Goal: Communication & Community: Connect with others

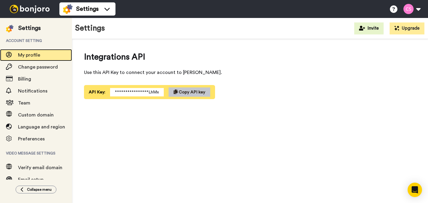
click at [31, 54] on span "My profile" at bounding box center [29, 55] width 22 height 5
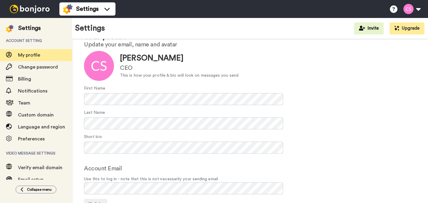
scroll to position [44, 0]
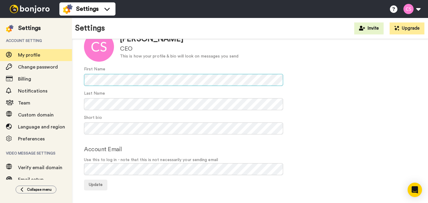
click at [78, 78] on div "Your profile Update your email, name and avatar Update Corrine Stokoe CEO This …" at bounding box center [250, 101] width 356 height 212
click at [101, 187] on button "Update" at bounding box center [95, 185] width 23 height 11
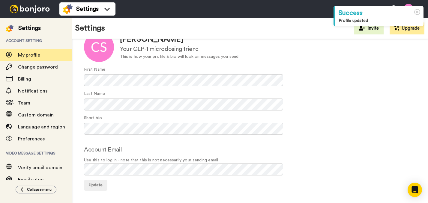
scroll to position [44, 0]
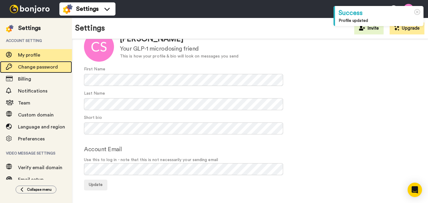
click at [30, 63] on div "Change password" at bounding box center [36, 67] width 72 height 12
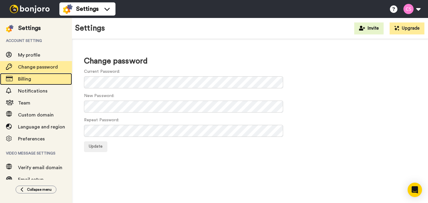
click at [27, 78] on span "Billing" at bounding box center [24, 79] width 13 height 5
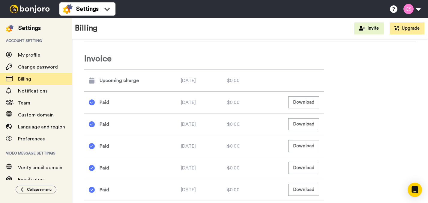
scroll to position [257, 0]
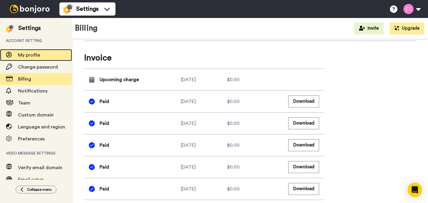
click at [45, 55] on span "My profile" at bounding box center [45, 55] width 54 height 7
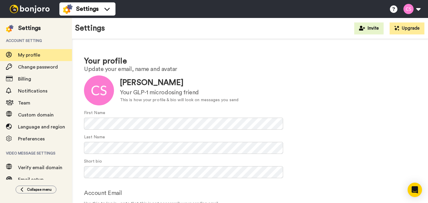
click at [30, 34] on span "Account setting" at bounding box center [36, 40] width 72 height 17
click at [28, 10] on img at bounding box center [29, 9] width 45 height 8
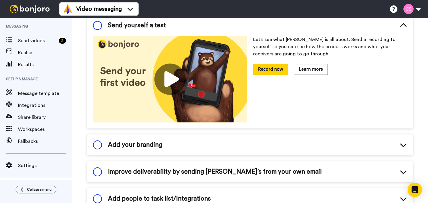
scroll to position [78, 0]
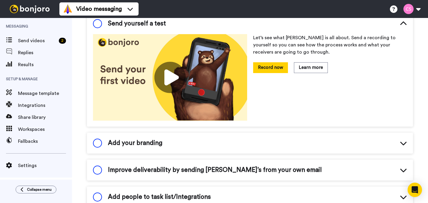
click at [259, 147] on div "Add your branding" at bounding box center [250, 143] width 326 height 21
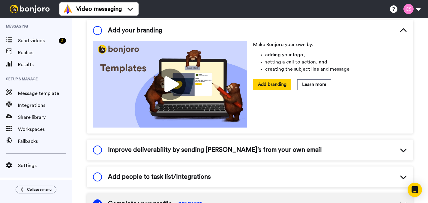
scroll to position [191, 0]
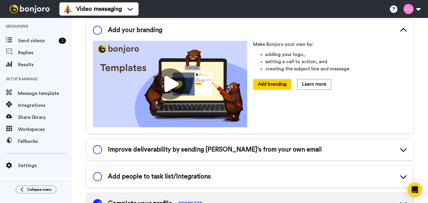
click at [259, 147] on span "Improve deliverability by sending Bonjoro’s from your own email" at bounding box center [215, 149] width 214 height 9
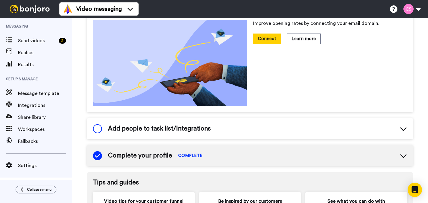
scroll to position [334, 0]
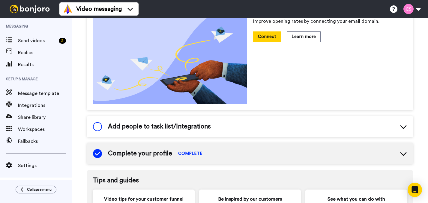
click at [225, 125] on div "Add people to task list/Integrations" at bounding box center [250, 126] width 326 height 21
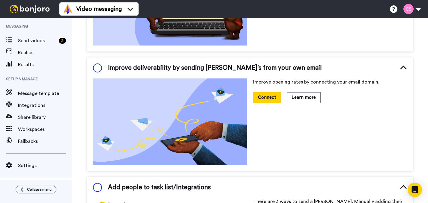
scroll to position [272, 0]
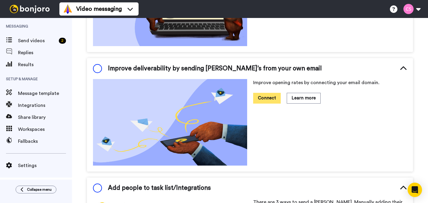
click at [270, 99] on button "Connect" at bounding box center [267, 98] width 28 height 10
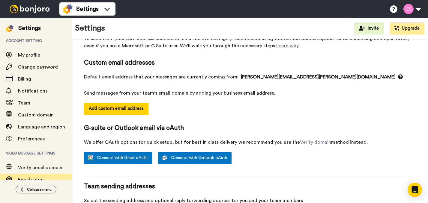
scroll to position [33, 0]
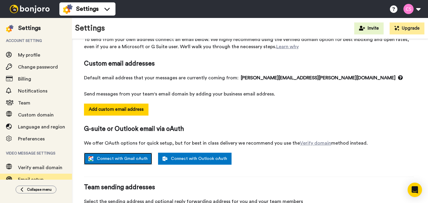
click at [130, 159] on link "Connect with Gmail oAuth" at bounding box center [118, 159] width 68 height 12
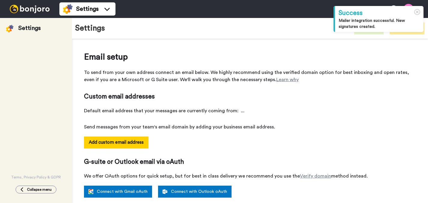
select select "163911"
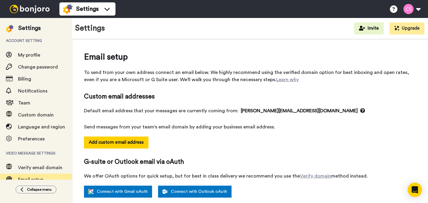
click at [325, 97] on span "Custom email addresses" at bounding box center [249, 96] width 330 height 9
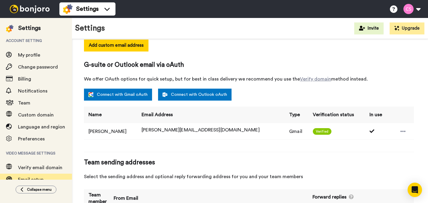
scroll to position [131, 0]
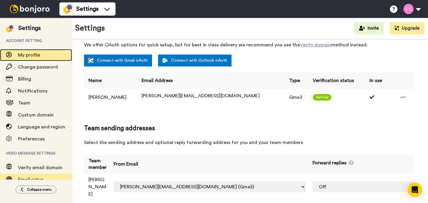
click at [36, 51] on div "My profile" at bounding box center [36, 55] width 72 height 12
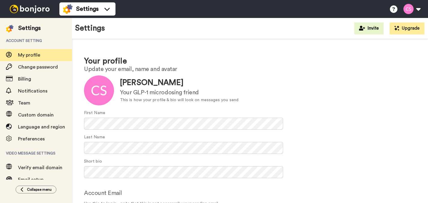
click at [39, 3] on div at bounding box center [29, 9] width 59 height 18
click at [39, 7] on img at bounding box center [29, 9] width 45 height 8
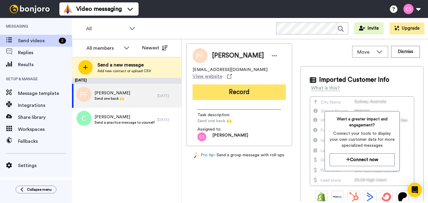
click at [226, 85] on button "Record" at bounding box center [239, 93] width 93 height 16
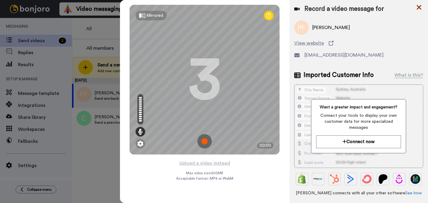
click at [418, 7] on icon at bounding box center [419, 7] width 5 height 5
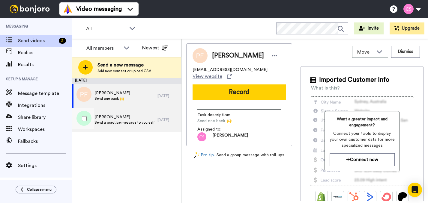
click at [133, 121] on span "Send a practice message to yourself" at bounding box center [124, 122] width 60 height 5
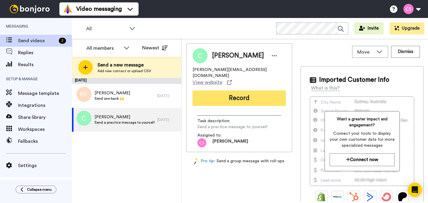
click at [259, 91] on button "Record" at bounding box center [239, 99] width 93 height 16
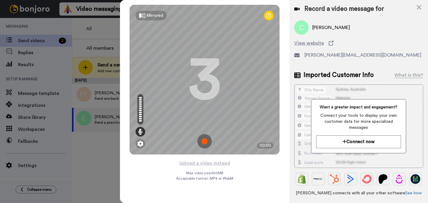
click at [202, 139] on img at bounding box center [204, 141] width 14 height 14
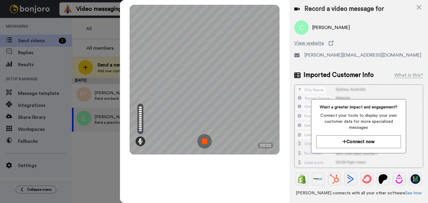
click at [207, 142] on img at bounding box center [204, 141] width 14 height 14
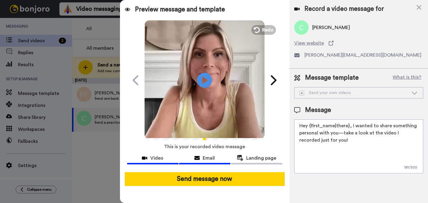
click at [207, 162] on button "Email" at bounding box center [204, 159] width 51 height 11
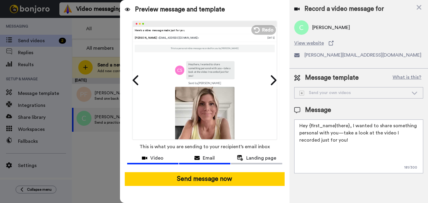
click at [165, 162] on button "Video" at bounding box center [152, 159] width 51 height 11
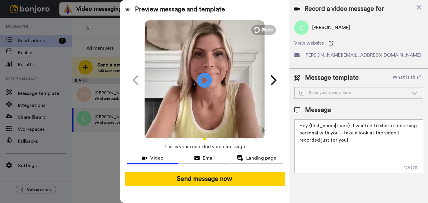
click at [341, 92] on div "Send your own videos" at bounding box center [353, 93] width 109 height 6
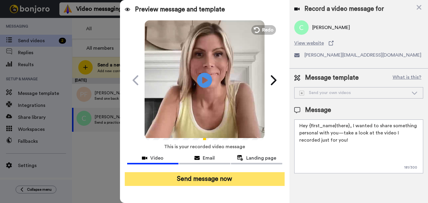
click at [239, 180] on button "Send message now" at bounding box center [205, 179] width 160 height 14
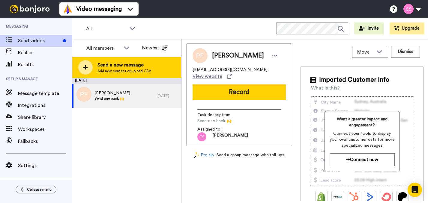
click at [154, 73] on div "Send a new message Add new contact or upload CSV" at bounding box center [126, 67] width 109 height 21
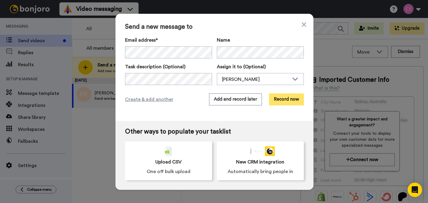
click at [292, 103] on button "Record now" at bounding box center [286, 100] width 35 height 12
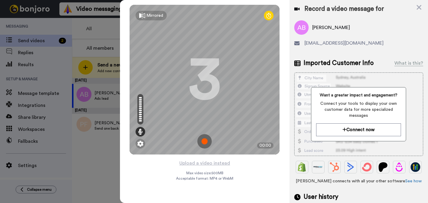
click at [202, 141] on img at bounding box center [204, 141] width 14 height 14
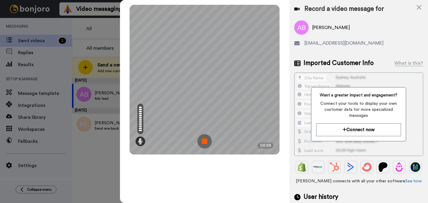
click at [202, 141] on img at bounding box center [204, 141] width 14 height 14
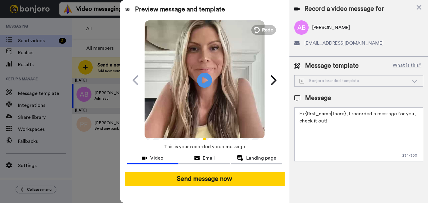
click at [373, 114] on textarea "Hi {first_name|there}, I recorded a message for you, check it out!" at bounding box center [358, 135] width 129 height 54
click at [264, 157] on span "Landing page" at bounding box center [261, 158] width 30 height 7
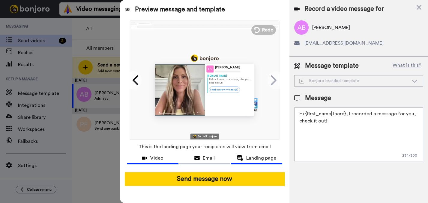
click at [168, 162] on button "Video" at bounding box center [152, 159] width 51 height 11
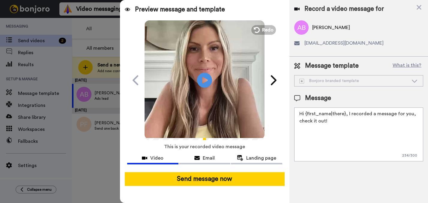
click at [338, 124] on textarea "Hi {first_name|there}, I recorded a message for you, check it out!" at bounding box center [358, 135] width 129 height 54
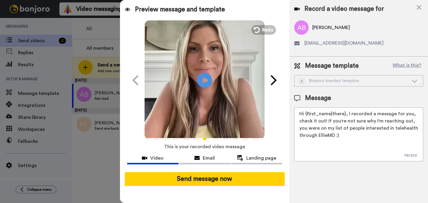
drag, startPoint x: 353, startPoint y: 138, endPoint x: 295, endPoint y: 113, distance: 62.9
click at [295, 113] on textarea "Hi {first_name|there}, I recorded a message for you, check it out! If you're no…" at bounding box center [358, 135] width 129 height 54
click at [349, 148] on textarea "Hi {first_name|there}, I recorded a message for you, check it out! If you're no…" at bounding box center [358, 135] width 129 height 54
paste textarea "Here's the website as a refresher, but please don't hesitate to reply if you ha…"
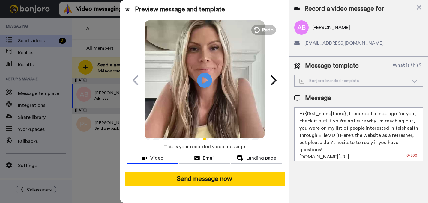
drag, startPoint x: 420, startPoint y: 141, endPoint x: 294, endPoint y: 112, distance: 129.9
click at [294, 112] on div "Message template What is this? Bonjoro branded template Bonjoro branded templat…" at bounding box center [358, 112] width 139 height 110
paste textarea "quick 60‑sec GLP‑1 microdosing overview I made for you—what to expect, common p…"
click at [355, 127] on textarea "Hi {first_name|there}, I recorded a message for you, check it out! If you're no…" at bounding box center [358, 135] width 129 height 54
drag, startPoint x: 347, startPoint y: 113, endPoint x: 421, endPoint y: 142, distance: 79.4
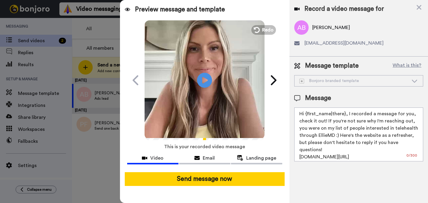
click at [421, 142] on textarea "Hi {first_name|there}, I recorded a message for you, check it out! If you're no…" at bounding box center [358, 135] width 129 height 54
paste textarea "quick 60‑sec GLP‑1 microdosing overview I made for you—what to expect, common p…"
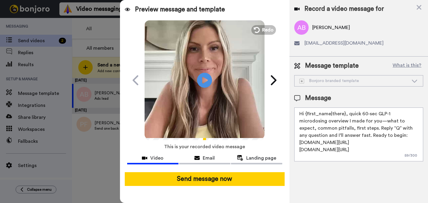
click at [363, 128] on textarea "Hi {first_name|there}, quick 60‑sec GLP‑1 microdosing overview I made for you—w…" at bounding box center [358, 135] width 129 height 54
drag, startPoint x: 366, startPoint y: 149, endPoint x: 270, endPoint y: 149, distance: 96.3
click at [270, 149] on div "Preview message and template Play/Pause Here's a personal video I recorded for …" at bounding box center [274, 101] width 308 height 203
type textarea "Hi {first_name|there}, quick 60‑sec GLP‑1 microdosing overview I made for you—w…"
drag, startPoint x: 364, startPoint y: 143, endPoint x: 334, endPoint y: 142, distance: 29.7
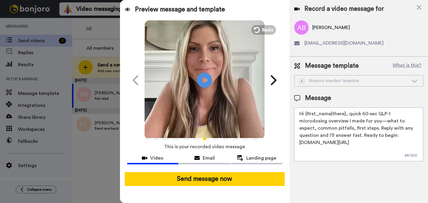
click at [334, 142] on textarea "Hi {first_name|there}, quick 60‑sec GLP‑1 microdosing overview I made for you—w…" at bounding box center [358, 135] width 129 height 54
click at [268, 28] on span "Redo" at bounding box center [268, 30] width 13 height 8
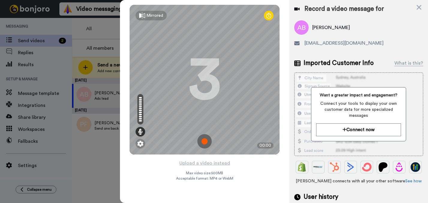
click at [207, 139] on img at bounding box center [204, 141] width 14 height 14
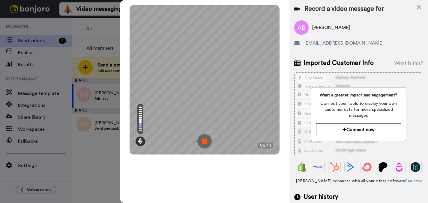
click at [207, 139] on img at bounding box center [204, 141] width 14 height 14
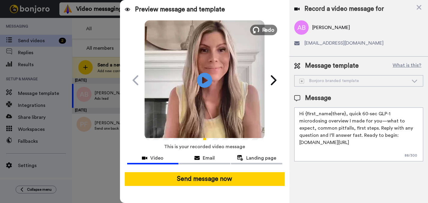
click at [269, 31] on span "Redo" at bounding box center [268, 30] width 13 height 8
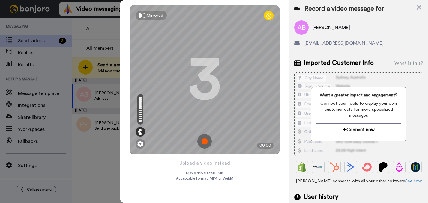
click at [204, 139] on img at bounding box center [204, 141] width 14 height 14
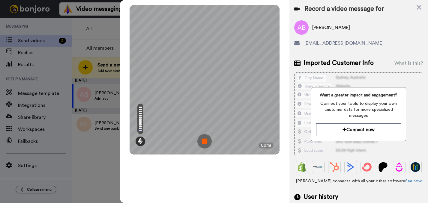
click at [204, 139] on img at bounding box center [204, 141] width 14 height 14
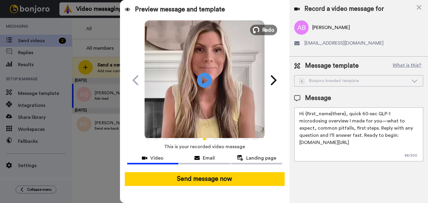
click at [266, 31] on span "Redo" at bounding box center [268, 30] width 13 height 8
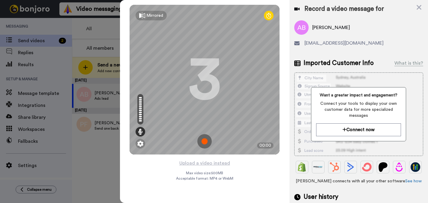
click at [205, 141] on img at bounding box center [204, 141] width 14 height 14
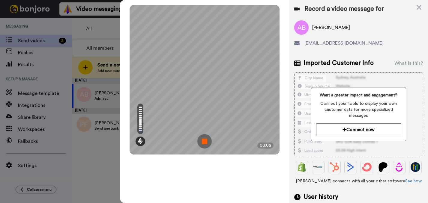
click at [205, 141] on img at bounding box center [204, 141] width 14 height 14
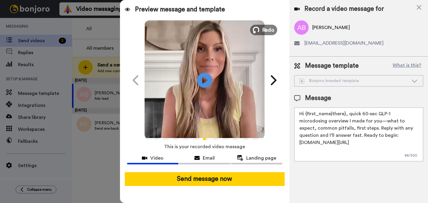
click at [267, 31] on span "Redo" at bounding box center [268, 30] width 13 height 8
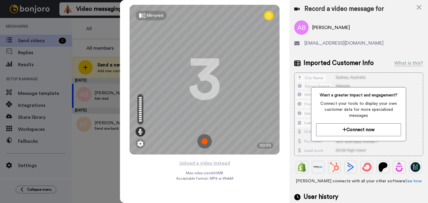
click at [203, 143] on img at bounding box center [204, 141] width 14 height 14
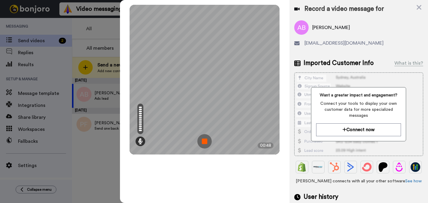
click at [203, 143] on img at bounding box center [204, 141] width 14 height 14
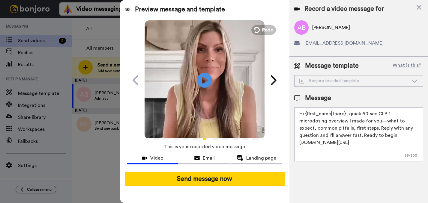
drag, startPoint x: 366, startPoint y: 142, endPoint x: 298, endPoint y: 145, distance: 68.4
click at [298, 145] on textarea "Hi {first_name|there}, quick 60‑sec GLP‑1 microdosing overview I made for you—w…" at bounding box center [358, 135] width 129 height 54
paste textarea "/tirz-"
click at [361, 136] on textarea "Hi {first_name|there}, quick 60‑sec GLP‑1 microdosing overview I made for you—w…" at bounding box center [358, 135] width 129 height 54
drag, startPoint x: 348, startPoint y: 114, endPoint x: 350, endPoint y: 166, distance: 51.6
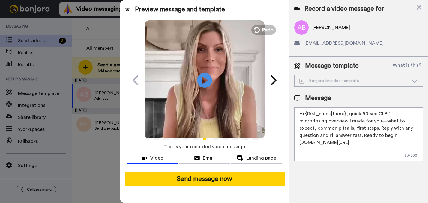
click at [350, 166] on div "Message template What is this? Bonjoro branded template Bonjoro branded templat…" at bounding box center [358, 112] width 139 height 110
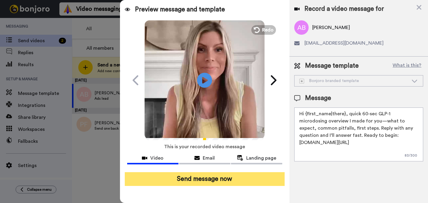
type textarea "Hi {first_name|there}, quick 60‑sec GLP‑1 microdosing overview I made for you—w…"
click at [253, 175] on button "Send message now" at bounding box center [205, 179] width 160 height 14
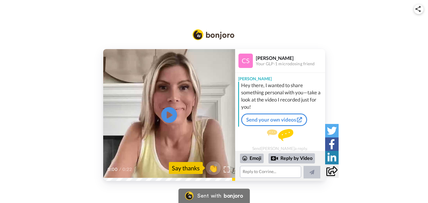
click at [169, 118] on icon at bounding box center [169, 115] width 16 height 16
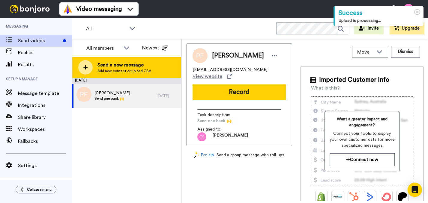
click at [151, 68] on div "Send a new message Add new contact or upload CSV" at bounding box center [126, 67] width 109 height 21
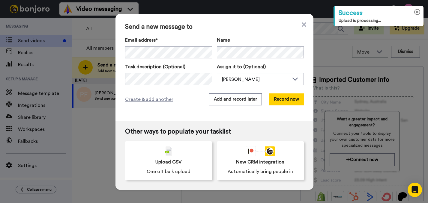
click at [418, 13] on icon at bounding box center [417, 12] width 6 height 6
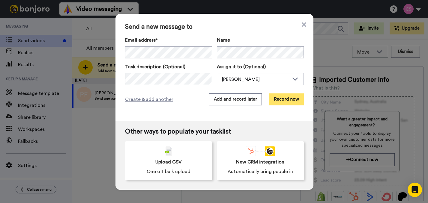
click at [281, 98] on button "Record now" at bounding box center [286, 100] width 35 height 12
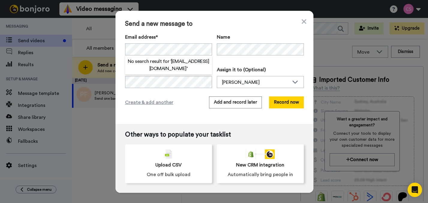
click at [224, 31] on div "Send a new message to Email address* No search result for ‘ atanner1120@gmail.c…" at bounding box center [214, 67] width 198 height 113
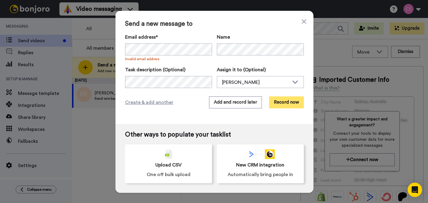
click at [288, 103] on button "Record now" at bounding box center [286, 103] width 35 height 12
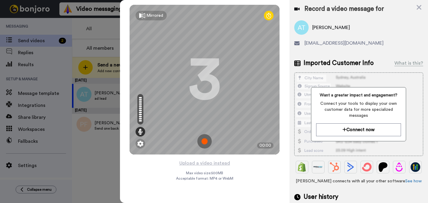
click at [207, 140] on img at bounding box center [204, 141] width 14 height 14
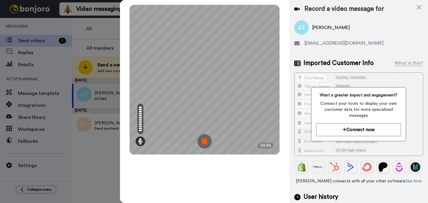
click at [207, 140] on img at bounding box center [204, 141] width 14 height 14
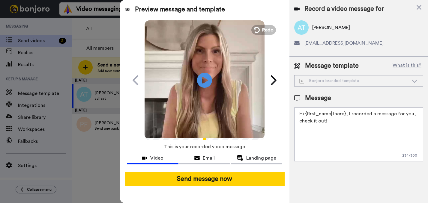
drag, startPoint x: 341, startPoint y: 124, endPoint x: 283, endPoint y: 107, distance: 60.7
click at [283, 107] on div "Preview message and template Play/Pause Here's a personal video I recorded for …" at bounding box center [274, 101] width 308 height 203
paste textarea "atanner1120@gmail.com"
type textarea "atanner1120@gmail.com"
paste textarea "Hey, quick 60‑sec GLP‑1 microdosing overview I made for you—what to expect in t…"
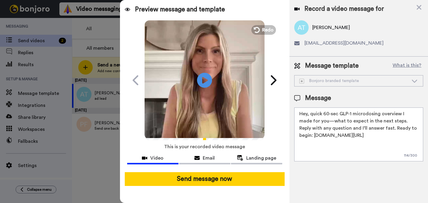
click at [307, 115] on textarea "Hey, quick 60‑sec GLP‑1 microdosing overview I made for you—what to expect in t…" at bounding box center [358, 135] width 129 height 54
click at [403, 121] on textarea "Hey Alexis, quick 60‑sec GLP‑1 microdosing overview I made for you—what to expe…" at bounding box center [358, 135] width 129 height 54
click at [380, 127] on textarea "Hey Alexis, quick 60‑sec GLP‑1 microdosing overview I made for you—what to expe…" at bounding box center [358, 135] width 129 height 54
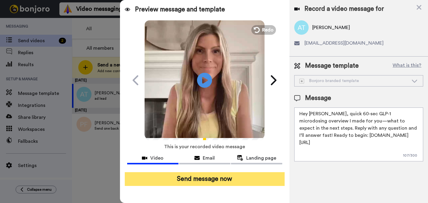
type textarea "Hey Alexis, quick 60‑sec GLP‑1 microdosing overview I made for you—what to expe…"
click at [250, 178] on button "Send message now" at bounding box center [205, 179] width 160 height 14
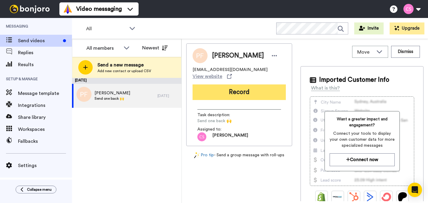
click at [241, 86] on button "Record" at bounding box center [239, 93] width 93 height 16
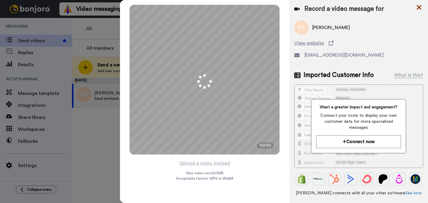
click at [418, 6] on icon at bounding box center [419, 7] width 6 height 7
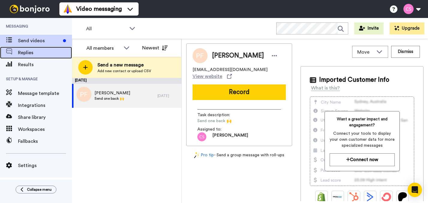
click at [49, 54] on span "Replies" at bounding box center [45, 52] width 54 height 7
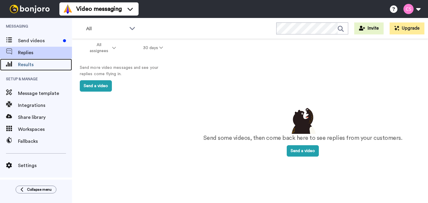
click at [50, 63] on span "Results" at bounding box center [45, 64] width 54 height 7
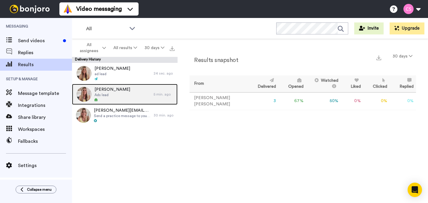
click at [134, 93] on div "Ada Bowler Ads lead" at bounding box center [113, 94] width 82 height 21
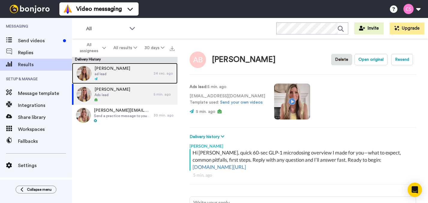
click at [132, 73] on div "Alexis Tanner ad lead" at bounding box center [113, 73] width 82 height 21
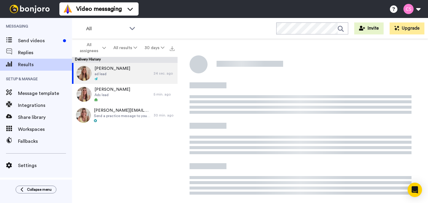
type textarea "x"
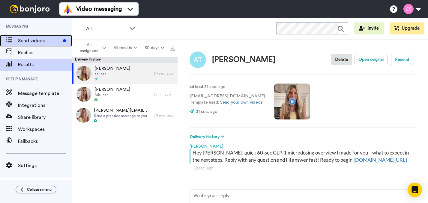
click at [53, 40] on span "Send videos" at bounding box center [39, 40] width 43 height 7
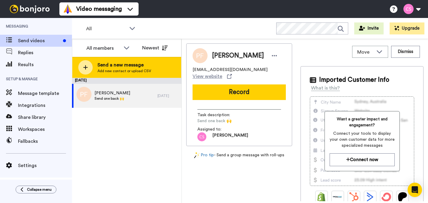
click at [138, 64] on span "Send a new message" at bounding box center [124, 64] width 54 height 7
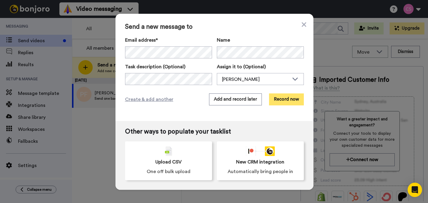
click at [278, 99] on button "Record now" at bounding box center [286, 100] width 35 height 12
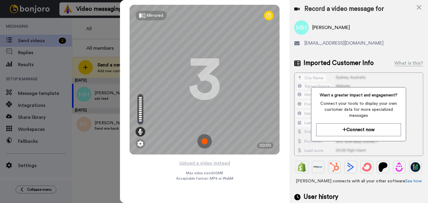
click at [208, 142] on img at bounding box center [204, 141] width 14 height 14
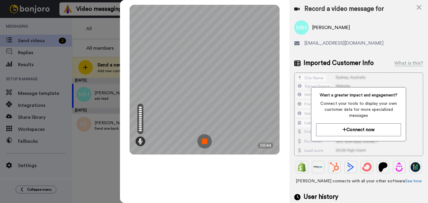
click at [208, 142] on img at bounding box center [204, 141] width 14 height 14
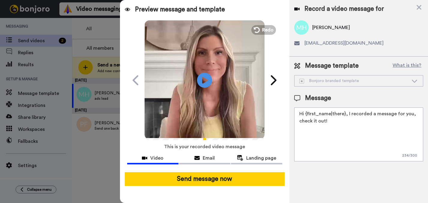
drag, startPoint x: 342, startPoint y: 134, endPoint x: 288, endPoint y: 106, distance: 61.3
click at [288, 106] on div "Preview message and template Play/Pause Here's a personal video I recorded for …" at bounding box center [274, 101] width 308 height 203
paste textarea "ey, quick 60‑sec GLP‑1 microdosing overview I made for you—what to expect in th…"
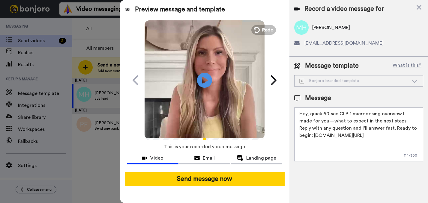
click at [307, 114] on textarea "Hey, quick 60‑sec GLP‑1 microdosing overview I made for you—what to expect in t…" at bounding box center [358, 135] width 129 height 54
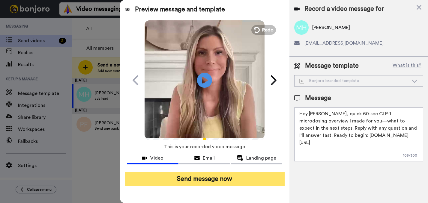
type textarea "Hey Mandy, quick 60‑sec GLP‑1 microdosing overview I made for you—what to expec…"
click at [263, 179] on button "Send message now" at bounding box center [205, 179] width 160 height 14
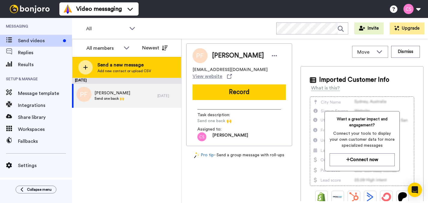
click at [153, 64] on div "Send a new message Add new contact or upload CSV" at bounding box center [126, 67] width 109 height 21
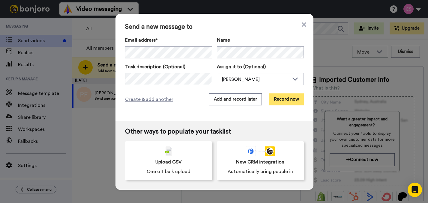
click at [287, 102] on button "Record now" at bounding box center [286, 100] width 35 height 12
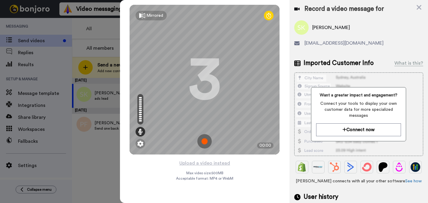
click at [205, 142] on img at bounding box center [204, 141] width 14 height 14
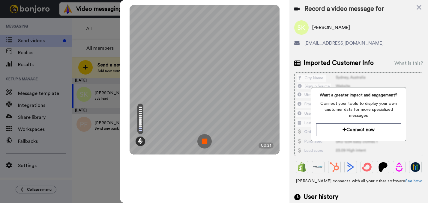
click at [205, 142] on img at bounding box center [204, 141] width 14 height 14
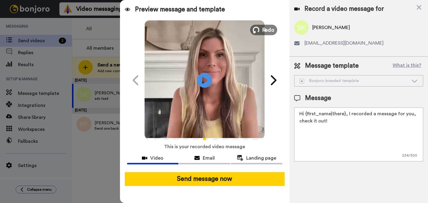
click at [267, 28] on span "Redo" at bounding box center [268, 30] width 13 height 8
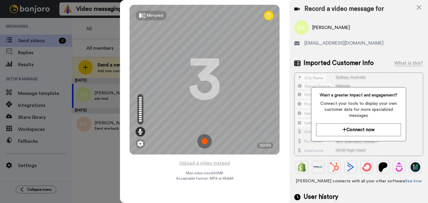
click at [203, 139] on img at bounding box center [204, 141] width 14 height 14
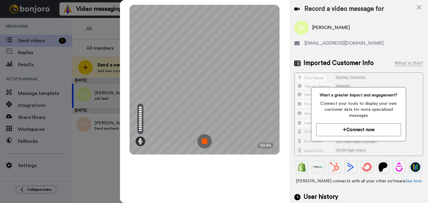
click at [203, 139] on img at bounding box center [204, 141] width 14 height 14
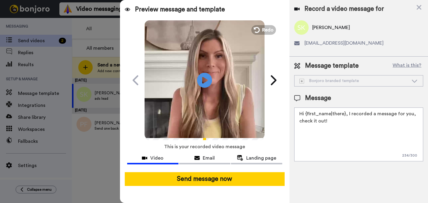
click at [329, 134] on textarea "Hi {first_name|there}, I recorded a message for you, check it out!" at bounding box center [358, 135] width 129 height 54
paste textarea "ey, quick 60‑sec GLP‑1 microdosing overview I made for you—what to expect in th…"
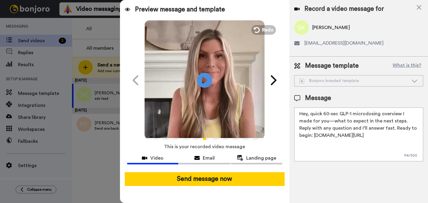
click at [307, 113] on textarea "Hey, quick 60‑sec GLP‑1 microdosing overview I made for you—what to expect in t…" at bounding box center [358, 135] width 129 height 54
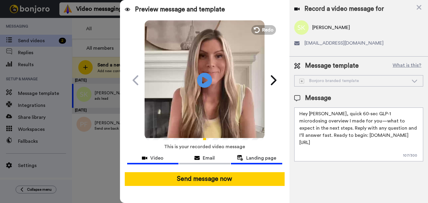
type textarea "Hey Sylvia, quick 60‑sec GLP‑1 microdosing overview I made for you—what to expe…"
click at [248, 159] on span "Landing page" at bounding box center [261, 158] width 30 height 7
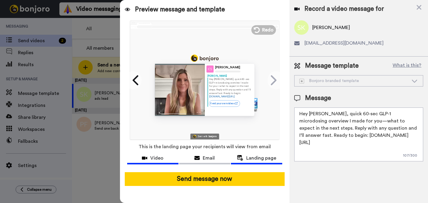
click at [152, 156] on span "Video" at bounding box center [156, 158] width 13 height 7
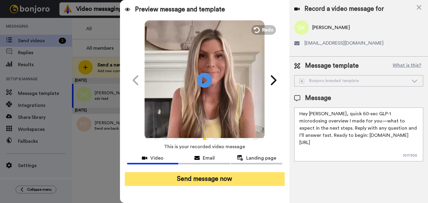
click at [181, 182] on button "Send message now" at bounding box center [205, 179] width 160 height 14
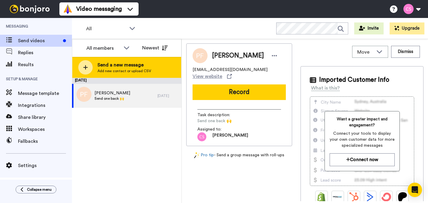
click at [135, 66] on span "Send a new message" at bounding box center [124, 64] width 54 height 7
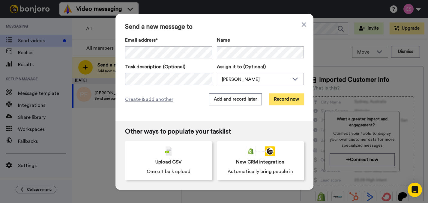
click at [285, 99] on button "Record now" at bounding box center [286, 100] width 35 height 12
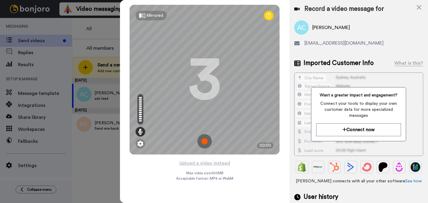
click at [205, 142] on img at bounding box center [204, 141] width 14 height 14
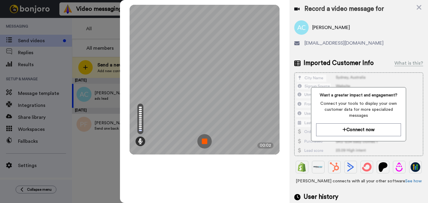
click at [205, 142] on img at bounding box center [204, 141] width 14 height 14
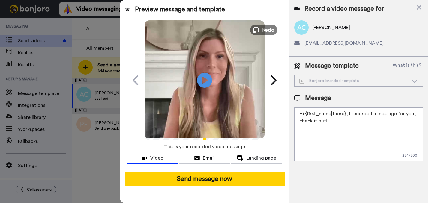
click at [265, 31] on span "Redo" at bounding box center [268, 30] width 13 height 8
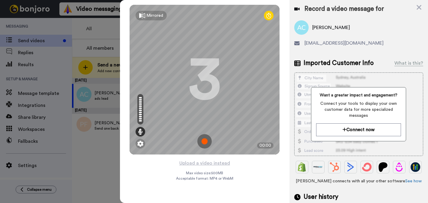
click at [205, 143] on img at bounding box center [204, 141] width 14 height 14
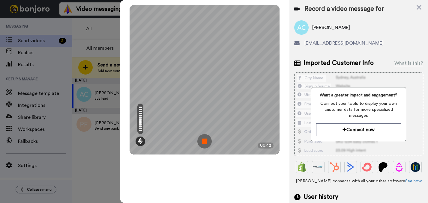
click at [205, 143] on img at bounding box center [204, 141] width 14 height 14
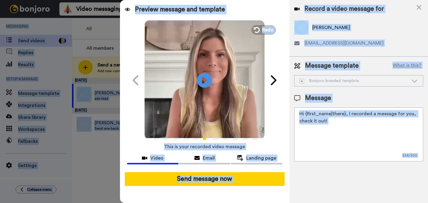
click at [346, 123] on textarea "Hi {first_name|there}, I recorded a message for you, check it out!" at bounding box center [358, 135] width 129 height 54
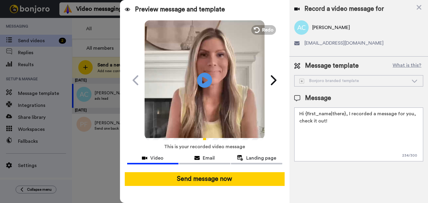
click at [346, 123] on textarea "Hi {first_name|there}, I recorded a message for you, check it out!" at bounding box center [358, 135] width 129 height 54
paste textarea "ey, quick 60‑sec GLP‑1 microdosing overview I made for you—what to expect in th…"
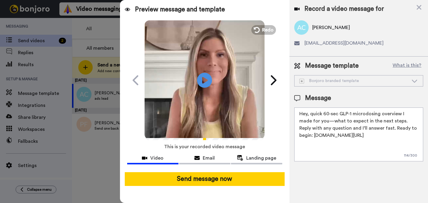
click at [307, 113] on textarea "Hey, quick 60‑sec GLP‑1 microdosing overview I made for you—what to expect in t…" at bounding box center [358, 135] width 129 height 54
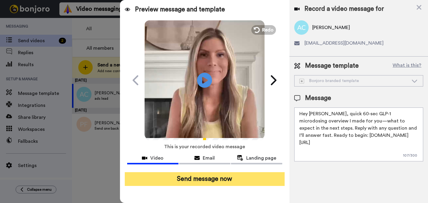
type textarea "Hey Amanda, quick 60‑sec GLP‑1 microdosing overview I made for you—what to expe…"
click at [234, 178] on button "Send message now" at bounding box center [205, 179] width 160 height 14
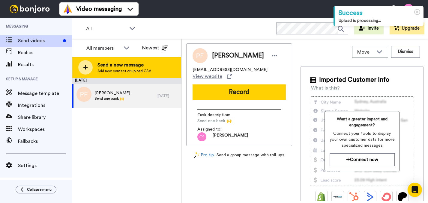
click at [171, 64] on div "Send a new message Add new contact or upload CSV" at bounding box center [126, 67] width 109 height 21
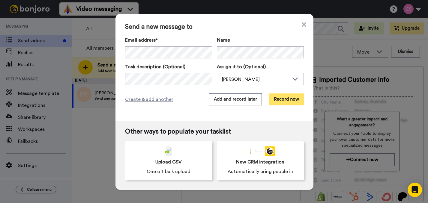
click at [280, 100] on button "Record now" at bounding box center [286, 100] width 35 height 12
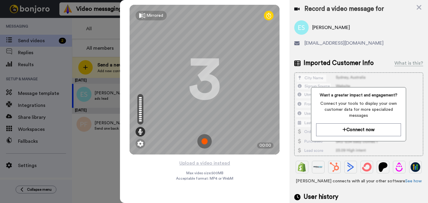
click at [202, 142] on img at bounding box center [204, 141] width 14 height 14
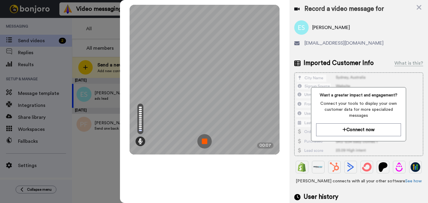
click at [202, 142] on img at bounding box center [204, 141] width 14 height 14
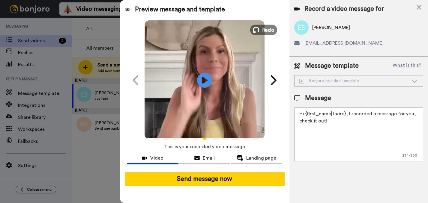
click at [254, 29] on icon at bounding box center [256, 30] width 7 height 7
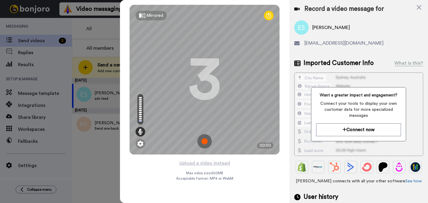
click at [201, 144] on img at bounding box center [204, 141] width 14 height 14
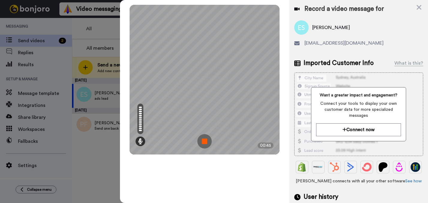
click at [201, 144] on img at bounding box center [204, 141] width 14 height 14
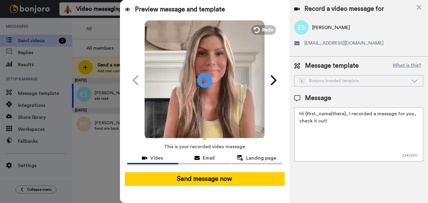
click at [371, 123] on textarea "Hi {first_name|there}, I recorded a message for you, check it out!" at bounding box center [358, 135] width 129 height 54
paste textarea "ey, quick 60‑sec GLP‑1 microdosing overview I made for you—what to expect in th…"
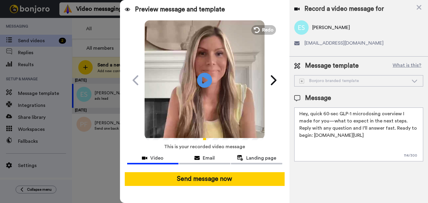
click at [307, 113] on textarea "Hey, quick 60‑sec GLP‑1 microdosing overview I made for you—what to expect in t…" at bounding box center [358, 135] width 129 height 54
type textarea "Hey Erin, quick 60‑sec GLP‑1 microdosing overview I made for you—what to expect…"
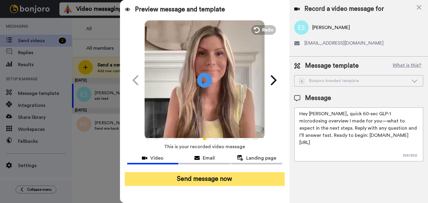
click at [237, 175] on button "Send message now" at bounding box center [205, 179] width 160 height 14
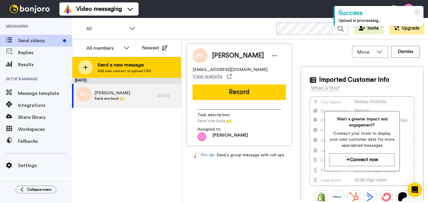
click at [136, 71] on span "Add new contact or upload CSV" at bounding box center [124, 71] width 54 height 5
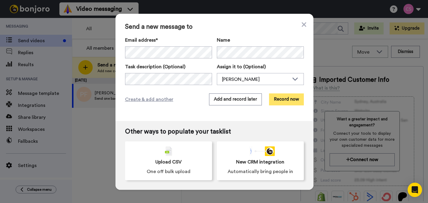
click at [283, 101] on button "Record now" at bounding box center [286, 100] width 35 height 12
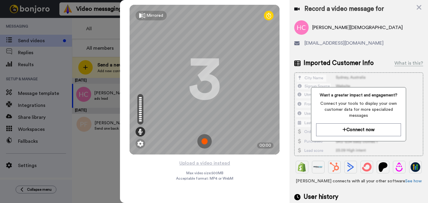
click at [206, 141] on img at bounding box center [204, 141] width 14 height 14
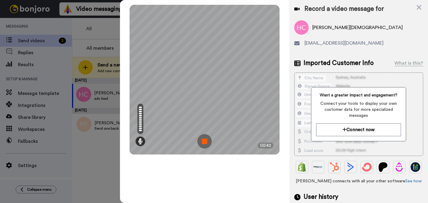
click at [206, 141] on img at bounding box center [204, 141] width 14 height 14
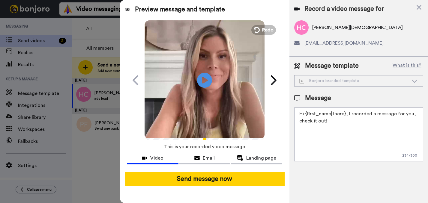
click at [335, 122] on textarea "Hi {first_name|there}, I recorded a message for you, check it out!" at bounding box center [358, 135] width 129 height 54
paste textarea "ey, quick 60‑sec GLP‑1 microdosing overview I made for you—what to expect in th…"
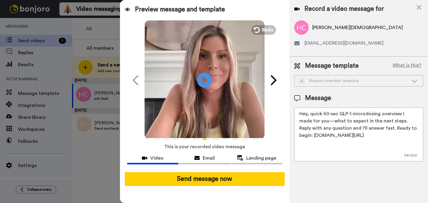
click at [307, 113] on textarea "Hey, quick 60‑sec GLP‑1 microdosing overview I made for you—what to expect in t…" at bounding box center [358, 135] width 129 height 54
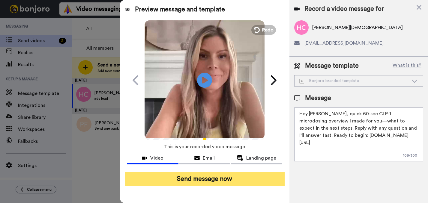
type textarea "Hey Heather, quick 60‑sec GLP‑1 microdosing overview I made for you—what to exp…"
click at [219, 184] on button "Send message now" at bounding box center [205, 179] width 160 height 14
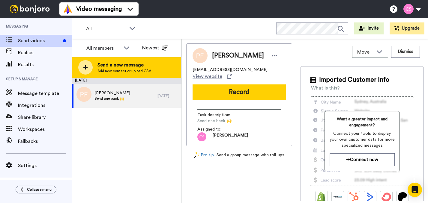
click at [109, 68] on span "Send a new message" at bounding box center [124, 64] width 54 height 7
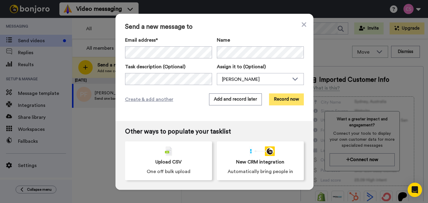
click at [282, 100] on button "Record now" at bounding box center [286, 100] width 35 height 12
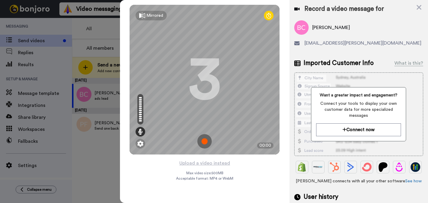
click at [203, 142] on img at bounding box center [204, 141] width 14 height 14
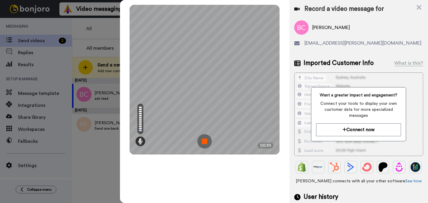
click at [203, 142] on img at bounding box center [204, 141] width 14 height 14
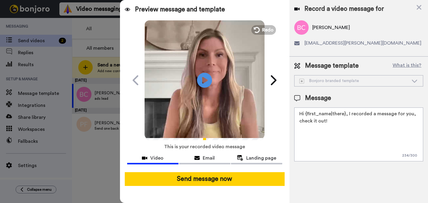
click at [379, 139] on textarea "Hi {first_name|there}, I recorded a message for you, check it out!" at bounding box center [358, 135] width 129 height 54
paste textarea "ey, quick 60‑sec GLP‑1 microdosing overview I made for you—what to expect in th…"
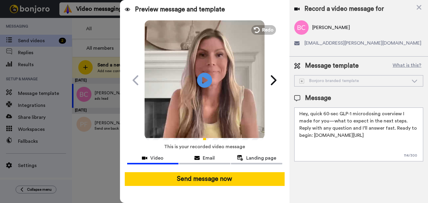
click at [307, 113] on textarea "Hey, quick 60‑sec GLP‑1 microdosing overview I made for you—what to expect in t…" at bounding box center [358, 135] width 129 height 54
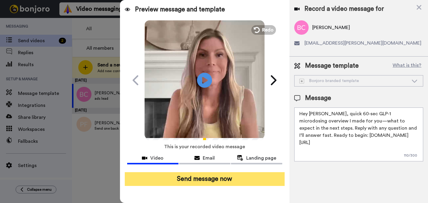
type textarea "Hey Ben, quick 60‑sec GLP‑1 microdosing overview I made for you—what to expect …"
click at [239, 180] on button "Send message now" at bounding box center [205, 179] width 160 height 14
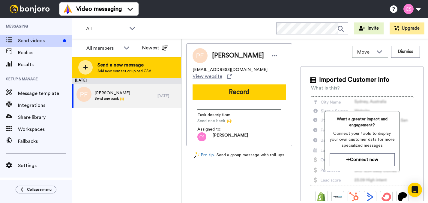
click at [155, 68] on div "Send a new message Add new contact or upload CSV" at bounding box center [126, 67] width 109 height 21
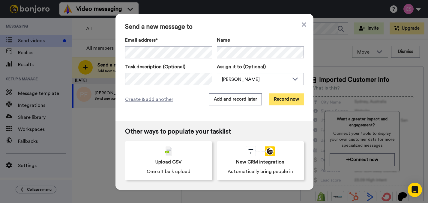
click at [283, 100] on button "Record now" at bounding box center [286, 100] width 35 height 12
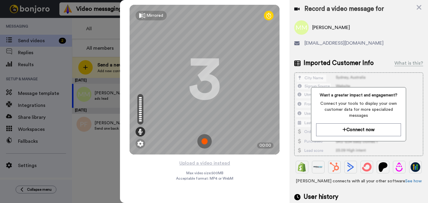
click at [206, 145] on img at bounding box center [204, 141] width 14 height 14
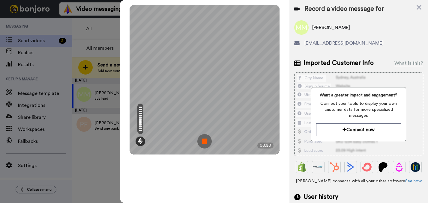
click at [206, 145] on img at bounding box center [204, 141] width 14 height 14
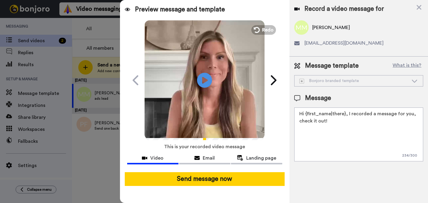
click at [388, 126] on textarea "Hi {first_name|there}, I recorded a message for you, check it out!" at bounding box center [358, 135] width 129 height 54
paste textarea "ey, quick 60‑sec GLP‑1 microdosing overview I made for you—what to expect in th…"
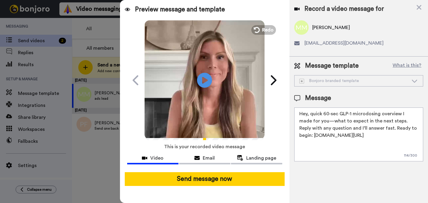
click at [308, 113] on textarea "Hey, quick 60‑sec GLP‑1 microdosing overview I made for you—what to expect in t…" at bounding box center [358, 135] width 129 height 54
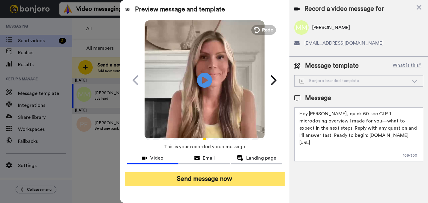
type textarea "Hey Meaghan, quick 60‑sec GLP‑1 microdosing overview I made for you—what to exp…"
click at [267, 182] on button "Send message now" at bounding box center [205, 179] width 160 height 14
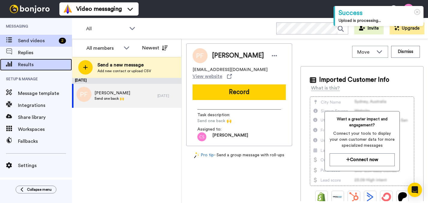
click at [21, 66] on span "Results" at bounding box center [45, 64] width 54 height 7
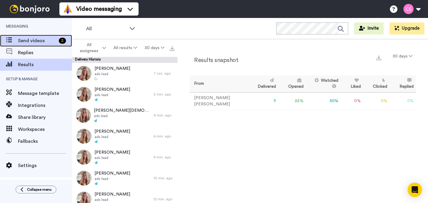
click at [25, 41] on span "Send videos" at bounding box center [37, 40] width 38 height 7
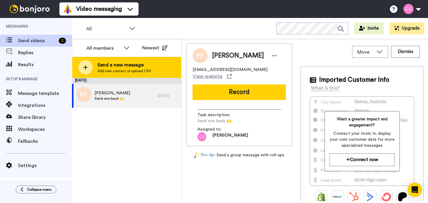
click at [114, 71] on span "Add new contact or upload CSV" at bounding box center [124, 71] width 54 height 5
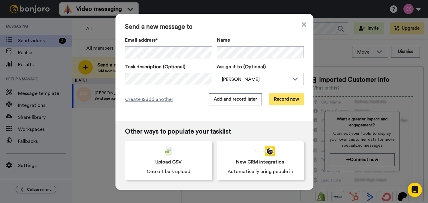
click at [282, 103] on button "Record now" at bounding box center [286, 100] width 35 height 12
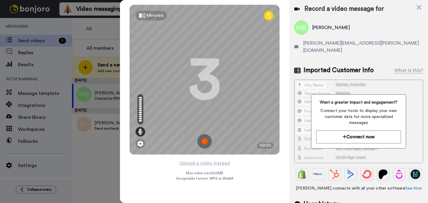
click at [206, 142] on img at bounding box center [204, 141] width 14 height 14
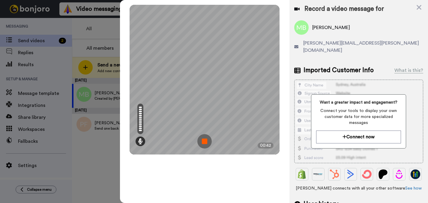
click at [206, 142] on img at bounding box center [204, 141] width 14 height 14
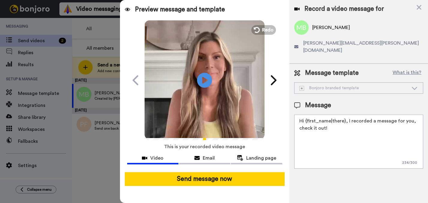
click at [367, 147] on textarea "Hi {first_name|there}, I recorded a message for you, check it out!" at bounding box center [358, 142] width 129 height 54
paste textarea "ey, quick 60‑sec GLP‑1 microdosing overview I made for you—what to expect in th…"
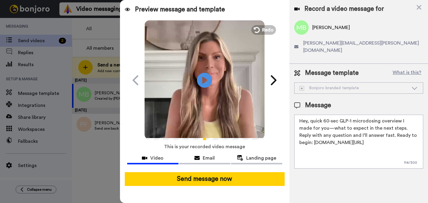
click at [307, 115] on textarea "Hey, quick 60‑sec GLP‑1 microdosing overview I made for you—what to expect in t…" at bounding box center [358, 142] width 129 height 54
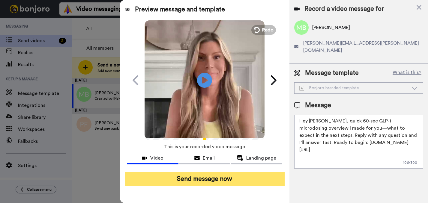
type textarea "Hey Melissa, quick 60‑sec GLP‑1 microdosing overview I made for you—what to exp…"
click at [220, 179] on button "Send message now" at bounding box center [205, 179] width 160 height 14
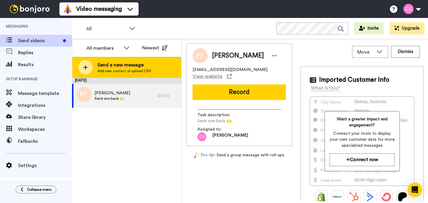
click at [112, 65] on span "Send a new message" at bounding box center [124, 64] width 54 height 7
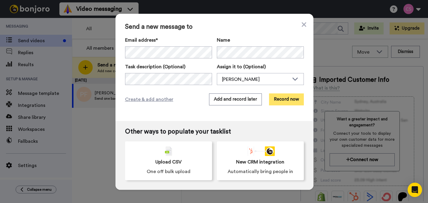
click at [281, 100] on button "Record now" at bounding box center [286, 100] width 35 height 12
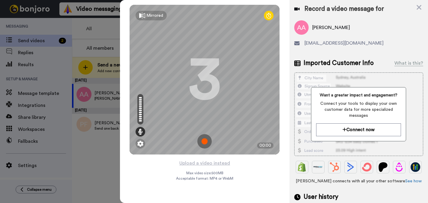
click at [204, 142] on img at bounding box center [204, 141] width 14 height 14
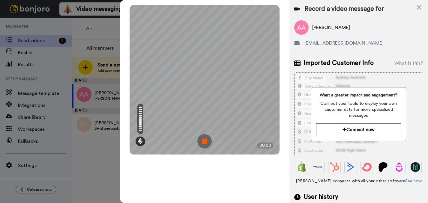
click at [204, 142] on img at bounding box center [204, 141] width 14 height 14
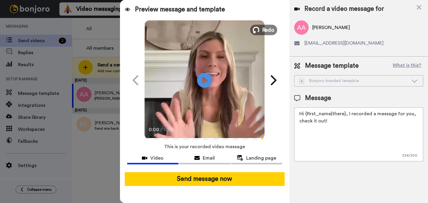
click at [268, 29] on span "Redo" at bounding box center [268, 30] width 13 height 8
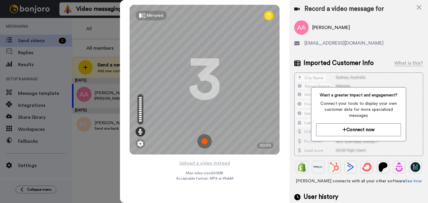
click at [207, 141] on img at bounding box center [204, 141] width 14 height 14
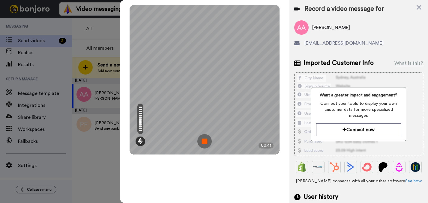
click at [207, 141] on img at bounding box center [204, 141] width 14 height 14
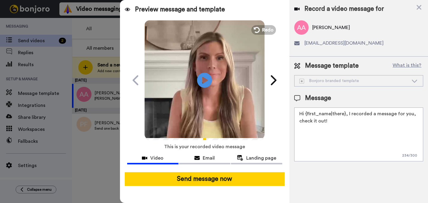
click at [377, 132] on textarea "Hi {first_name|there}, I recorded a message for you, check it out!" at bounding box center [358, 135] width 129 height 54
paste textarea "ey, quick 60‑sec GLP‑1 microdosing overview I made for you—what to expect in th…"
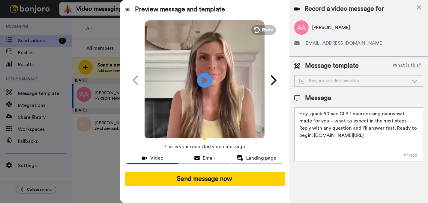
click at [307, 113] on textarea "Hey, quick 60‑sec GLP‑1 microdosing overview I made for you—what to expect in t…" at bounding box center [358, 135] width 129 height 54
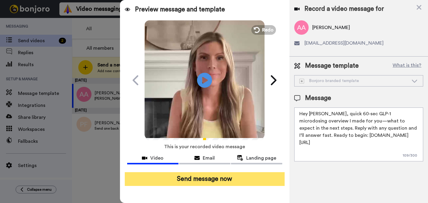
type textarea "Hey Anna, quick 60‑sec GLP‑1 microdosing overview I made for you—what to expect…"
click at [262, 177] on button "Send message now" at bounding box center [205, 179] width 160 height 14
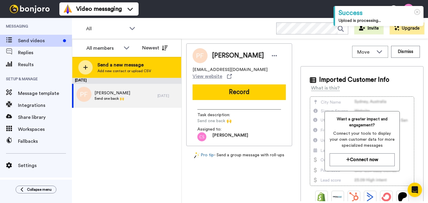
click at [152, 64] on div "Send a new message Add new contact or upload CSV" at bounding box center [126, 67] width 109 height 21
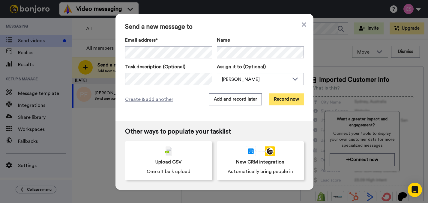
click at [283, 100] on button "Record now" at bounding box center [286, 100] width 35 height 12
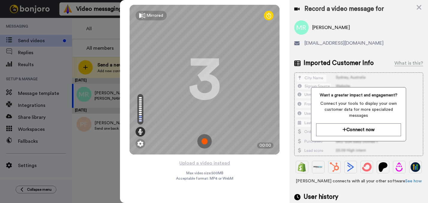
click at [205, 140] on img at bounding box center [204, 141] width 14 height 14
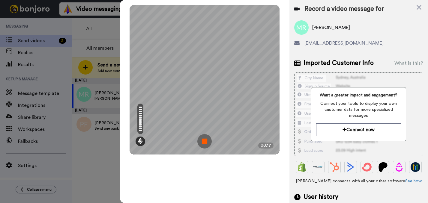
click at [205, 143] on img at bounding box center [204, 141] width 14 height 14
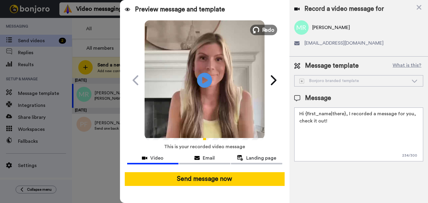
click at [265, 32] on span "Redo" at bounding box center [268, 30] width 13 height 8
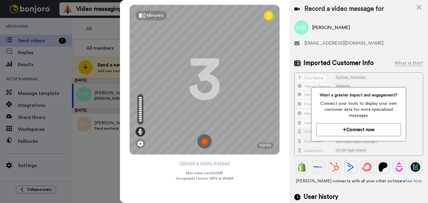
click at [206, 141] on img at bounding box center [204, 141] width 14 height 14
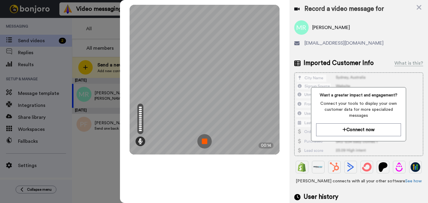
click at [206, 141] on img at bounding box center [204, 141] width 14 height 14
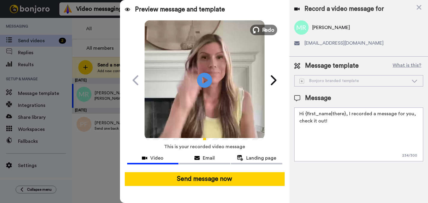
click at [265, 30] on span "Redo" at bounding box center [268, 30] width 13 height 8
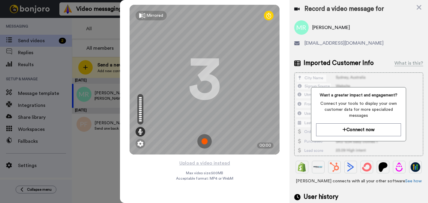
click at [205, 141] on img at bounding box center [204, 141] width 14 height 14
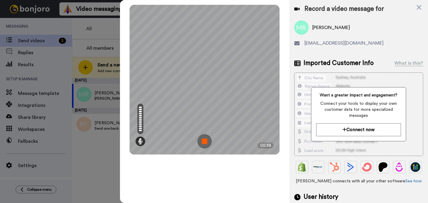
click at [205, 141] on img at bounding box center [204, 141] width 14 height 14
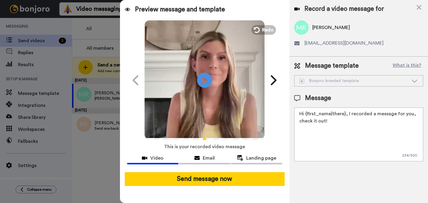
click at [373, 124] on textarea "Hi {first_name|there}, I recorded a message for you, check it out!" at bounding box center [358, 135] width 129 height 54
paste textarea "ey, quick 60‑sec GLP‑1 microdosing overview I made for you—what to expect in th…"
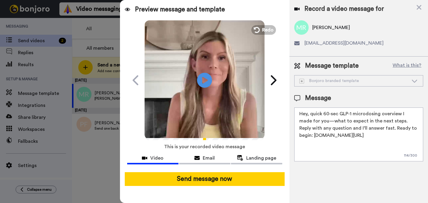
click at [308, 114] on textarea "Hey, quick 60‑sec GLP‑1 microdosing overview I made for you—what to expect in t…" at bounding box center [358, 135] width 129 height 54
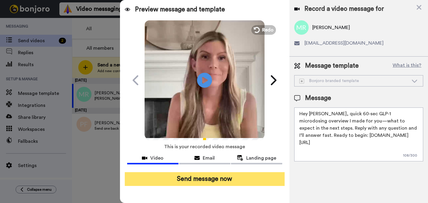
type textarea "Hey Marni, quick 60‑sec GLP‑1 microdosing overview I made for you—what to expec…"
click at [259, 177] on button "Send message now" at bounding box center [205, 179] width 160 height 14
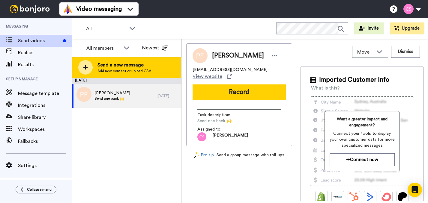
click at [151, 71] on div "Send a new message Add new contact or upload CSV" at bounding box center [126, 67] width 109 height 21
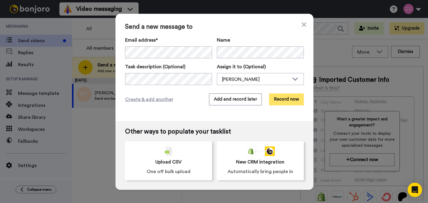
click at [283, 100] on button "Record now" at bounding box center [286, 100] width 35 height 12
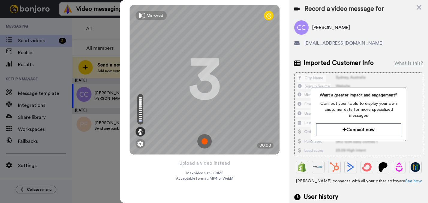
click at [206, 141] on img at bounding box center [204, 141] width 14 height 14
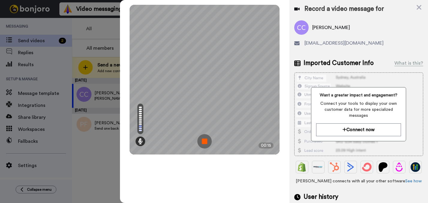
click at [206, 141] on img at bounding box center [204, 141] width 14 height 14
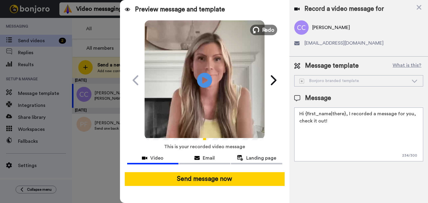
click at [268, 28] on span "Redo" at bounding box center [268, 30] width 13 height 8
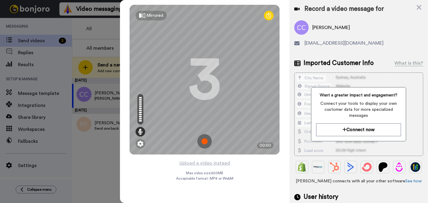
click at [203, 140] on img at bounding box center [204, 141] width 14 height 14
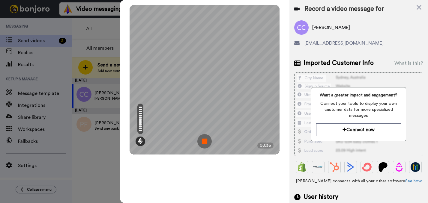
click at [203, 140] on img at bounding box center [204, 141] width 14 height 14
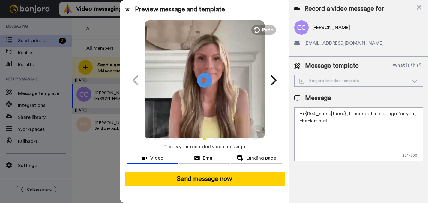
click at [398, 130] on textarea "Hi {first_name|there}, I recorded a message for you, check it out!" at bounding box center [358, 135] width 129 height 54
paste textarea "ey, quick 60‑sec GLP‑1 microdosing overview I made for you—what to expect in th…"
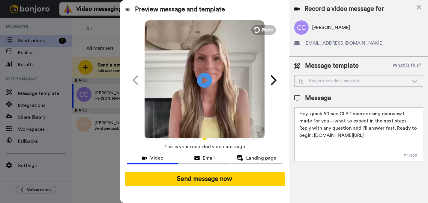
click at [307, 114] on textarea "Hey, quick 60‑sec GLP‑1 microdosing overview I made for you—what to expect in t…" at bounding box center [358, 135] width 129 height 54
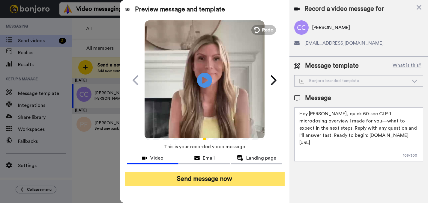
type textarea "Hey Carol, quick 60‑sec GLP‑1 microdosing overview I made for you—what to expec…"
click at [237, 181] on button "Send message now" at bounding box center [205, 179] width 160 height 14
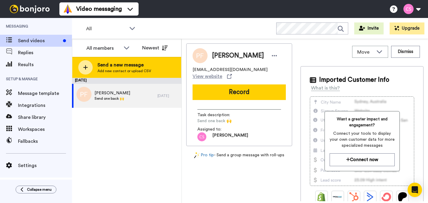
click at [164, 70] on div "Send a new message Add new contact or upload CSV" at bounding box center [126, 67] width 109 height 21
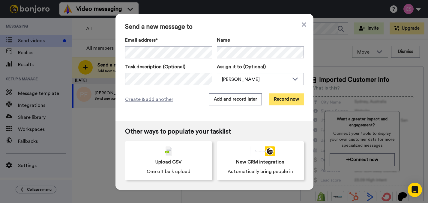
click at [295, 97] on button "Record now" at bounding box center [286, 100] width 35 height 12
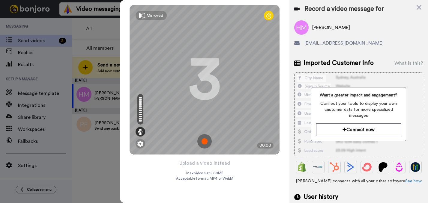
click at [204, 139] on img at bounding box center [204, 141] width 14 height 14
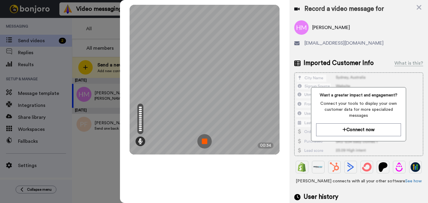
click at [204, 139] on img at bounding box center [204, 141] width 14 height 14
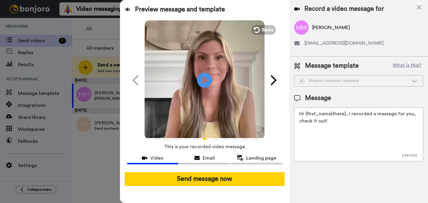
click at [372, 151] on textarea "Hi {first_name|there}, I recorded a message for you, check it out!" at bounding box center [358, 135] width 129 height 54
paste textarea "ey, quick 60‑sec GLP‑1 microdosing overview I made for you—what to expect in th…"
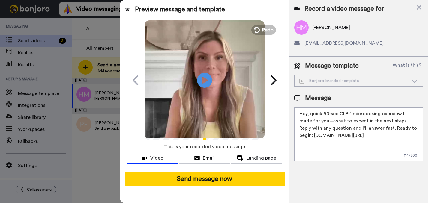
click at [307, 115] on textarea "Hey, quick 60‑sec GLP‑1 microdosing overview I made for you—what to expect in t…" at bounding box center [358, 135] width 129 height 54
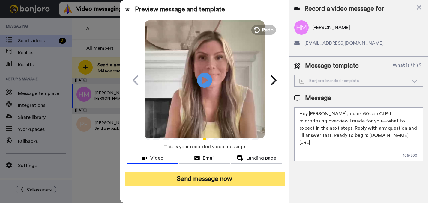
type textarea "Hey Hillary, quick 60‑sec GLP‑1 microdosing overview I made for you—what to exp…"
click at [267, 182] on button "Send message now" at bounding box center [205, 179] width 160 height 14
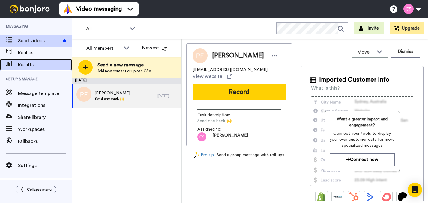
click at [49, 68] on span "Results" at bounding box center [45, 64] width 54 height 7
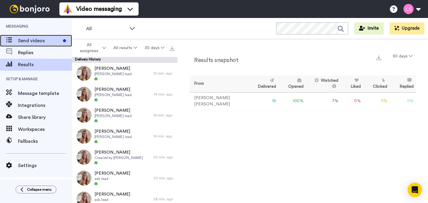
click at [54, 42] on span "Send videos" at bounding box center [39, 40] width 43 height 7
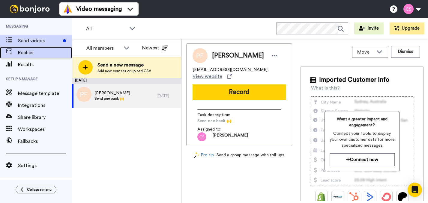
click at [39, 55] on span "Replies" at bounding box center [45, 52] width 54 height 7
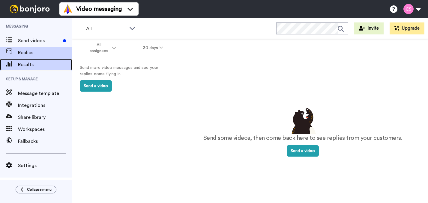
click at [42, 59] on div "Results" at bounding box center [36, 65] width 72 height 12
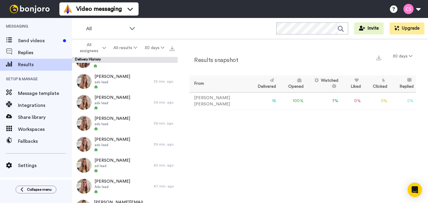
scroll to position [171, 0]
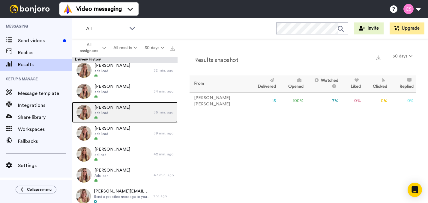
click at [98, 119] on div at bounding box center [112, 118] width 36 height 4
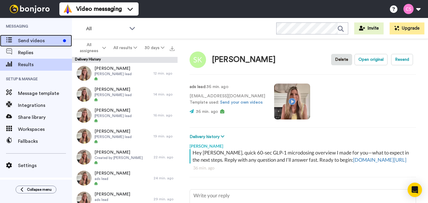
click at [51, 43] on span "Send videos" at bounding box center [39, 40] width 43 height 7
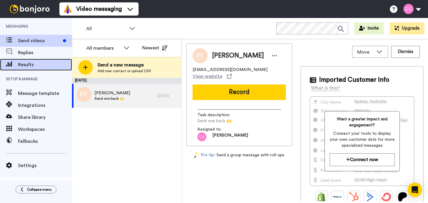
click at [32, 66] on span "Results" at bounding box center [45, 64] width 54 height 7
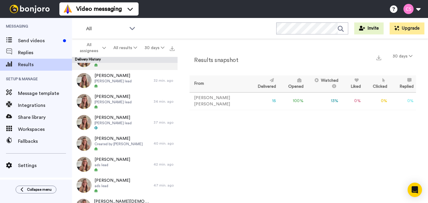
scroll to position [25, 0]
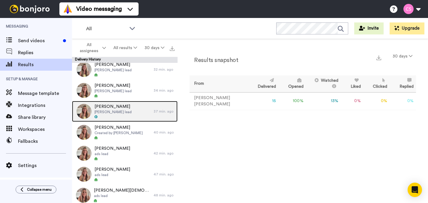
click at [118, 117] on div at bounding box center [112, 117] width 37 height 4
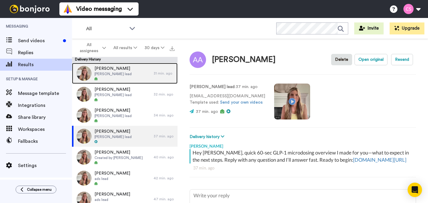
click at [119, 76] on div "Hillary May Corrine lead" at bounding box center [113, 73] width 82 height 21
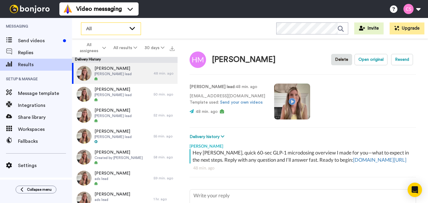
type textarea "x"
